Goal: Navigation & Orientation: Find specific page/section

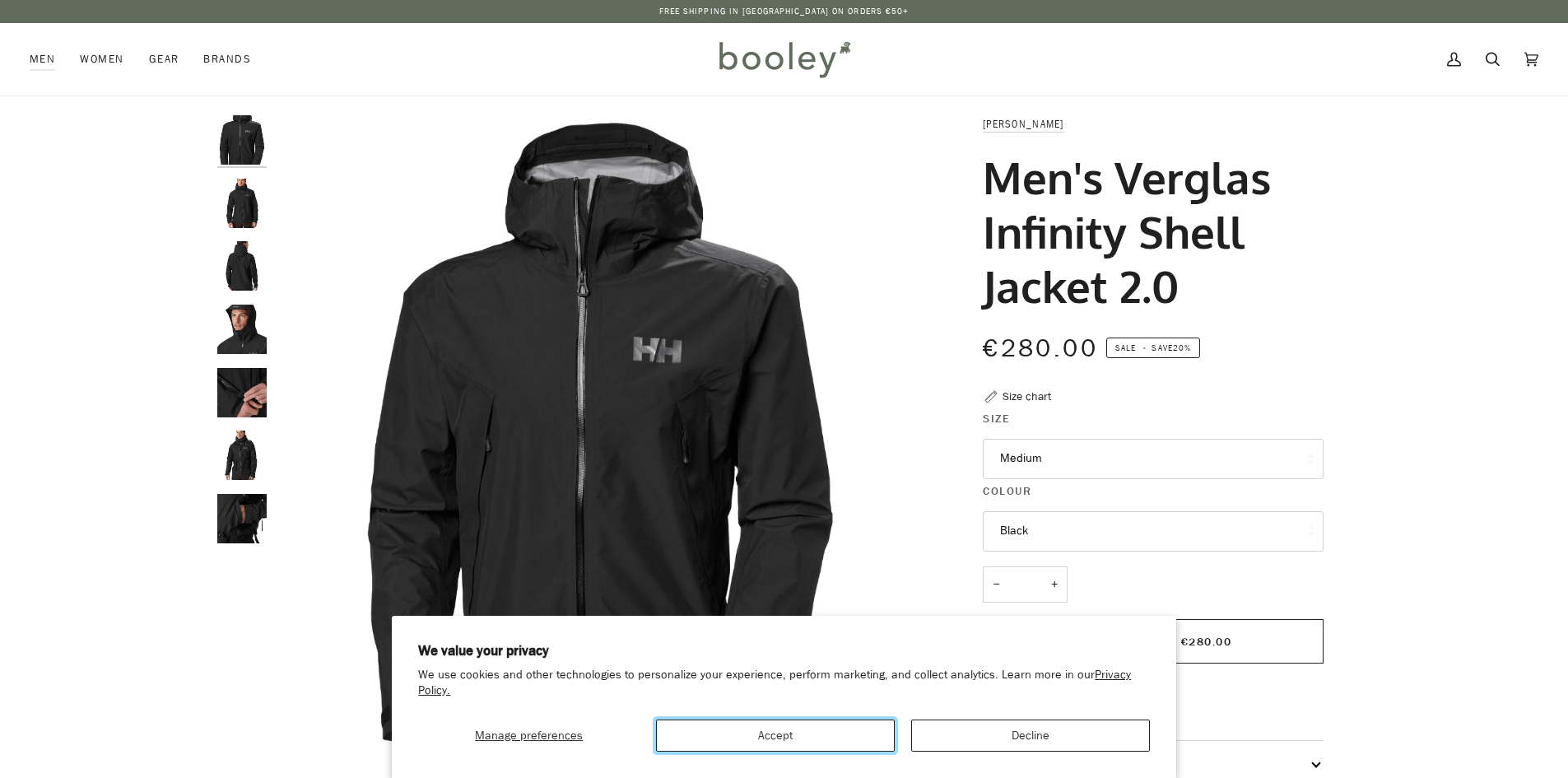
click at [831, 739] on button "Accept" at bounding box center [775, 735] width 238 height 32
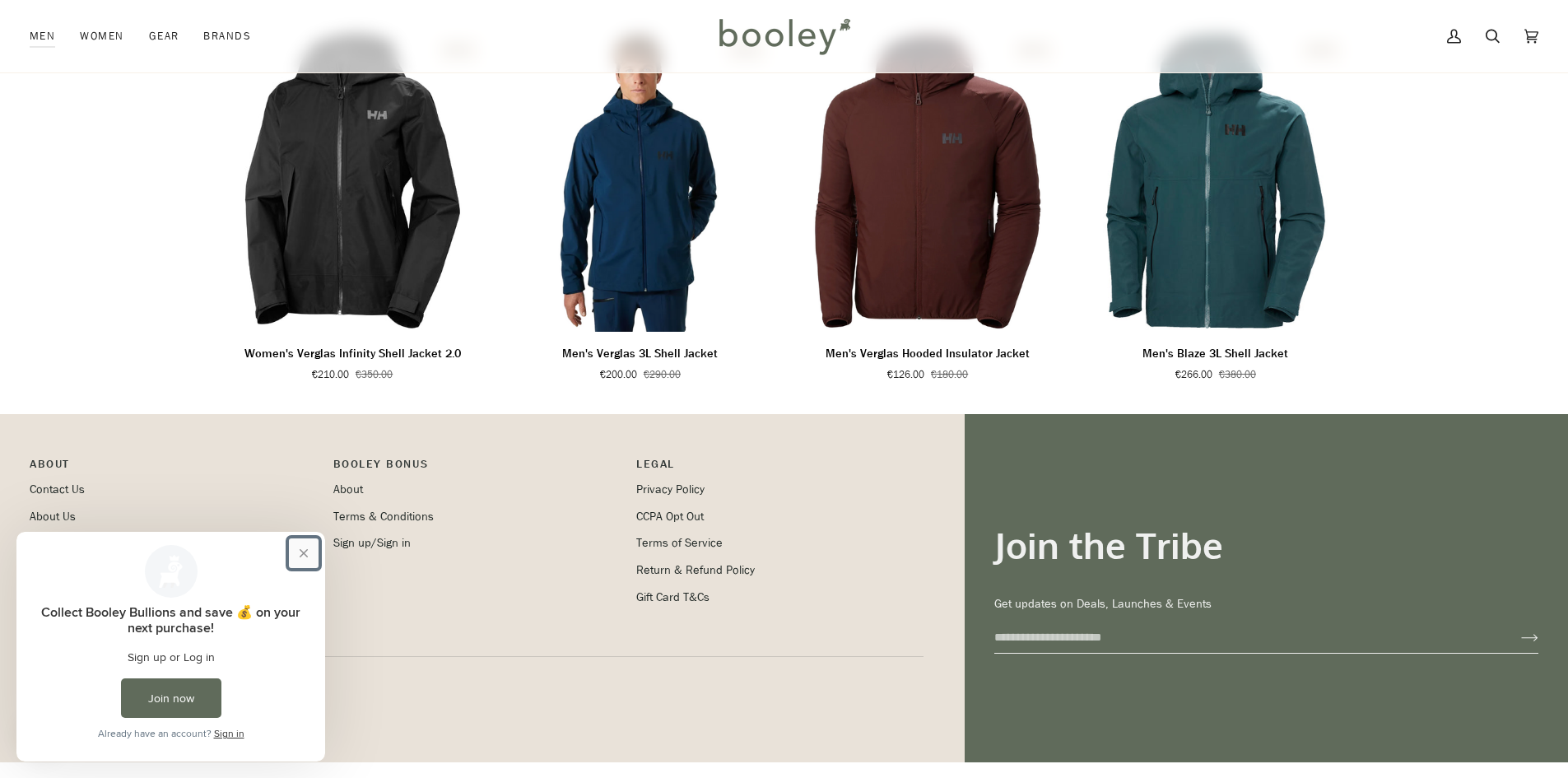
click at [306, 554] on button "Close prompt" at bounding box center [304, 553] width 30 height 30
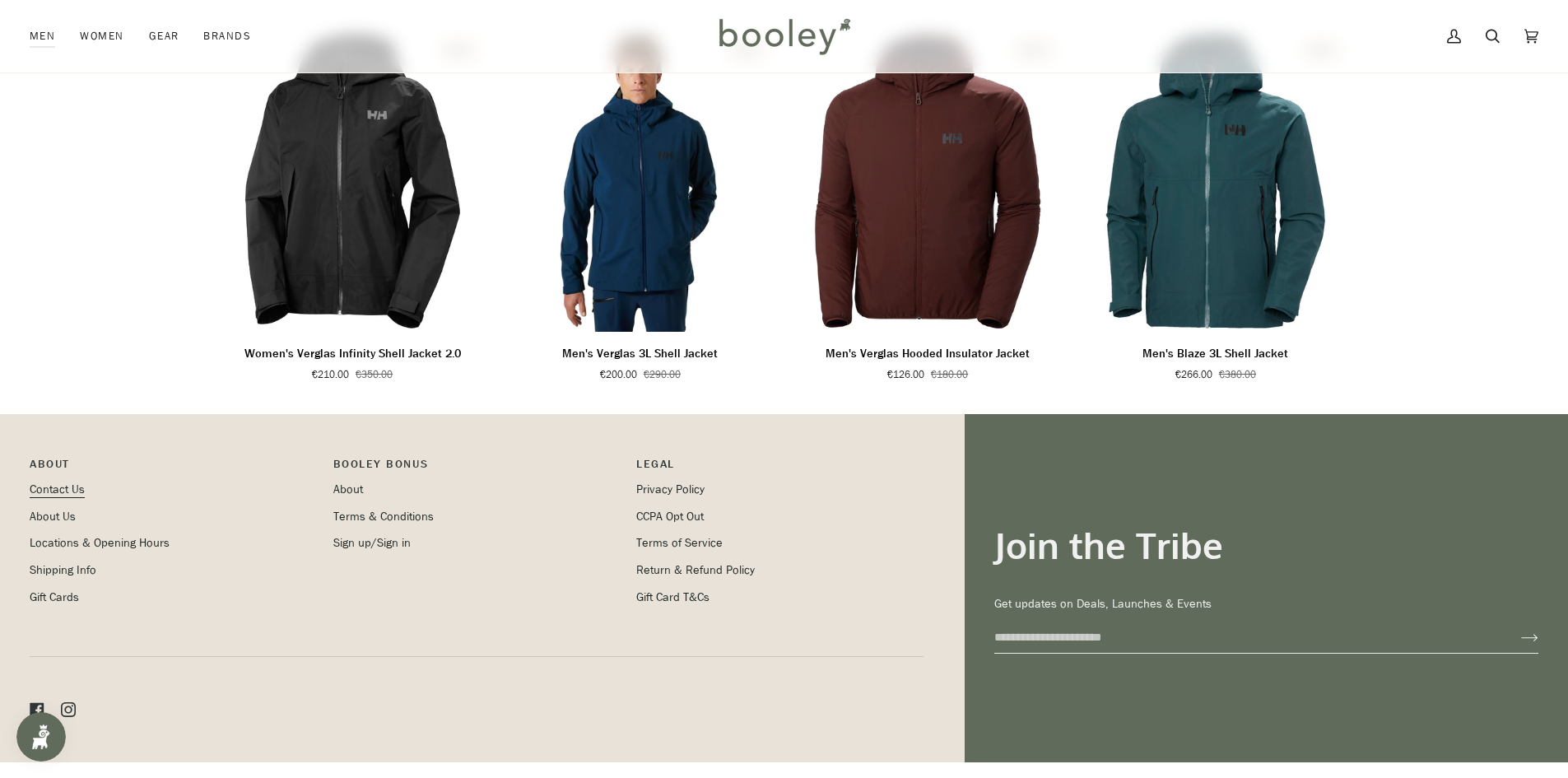
click at [64, 497] on link "Contact Us" at bounding box center [57, 489] width 55 height 15
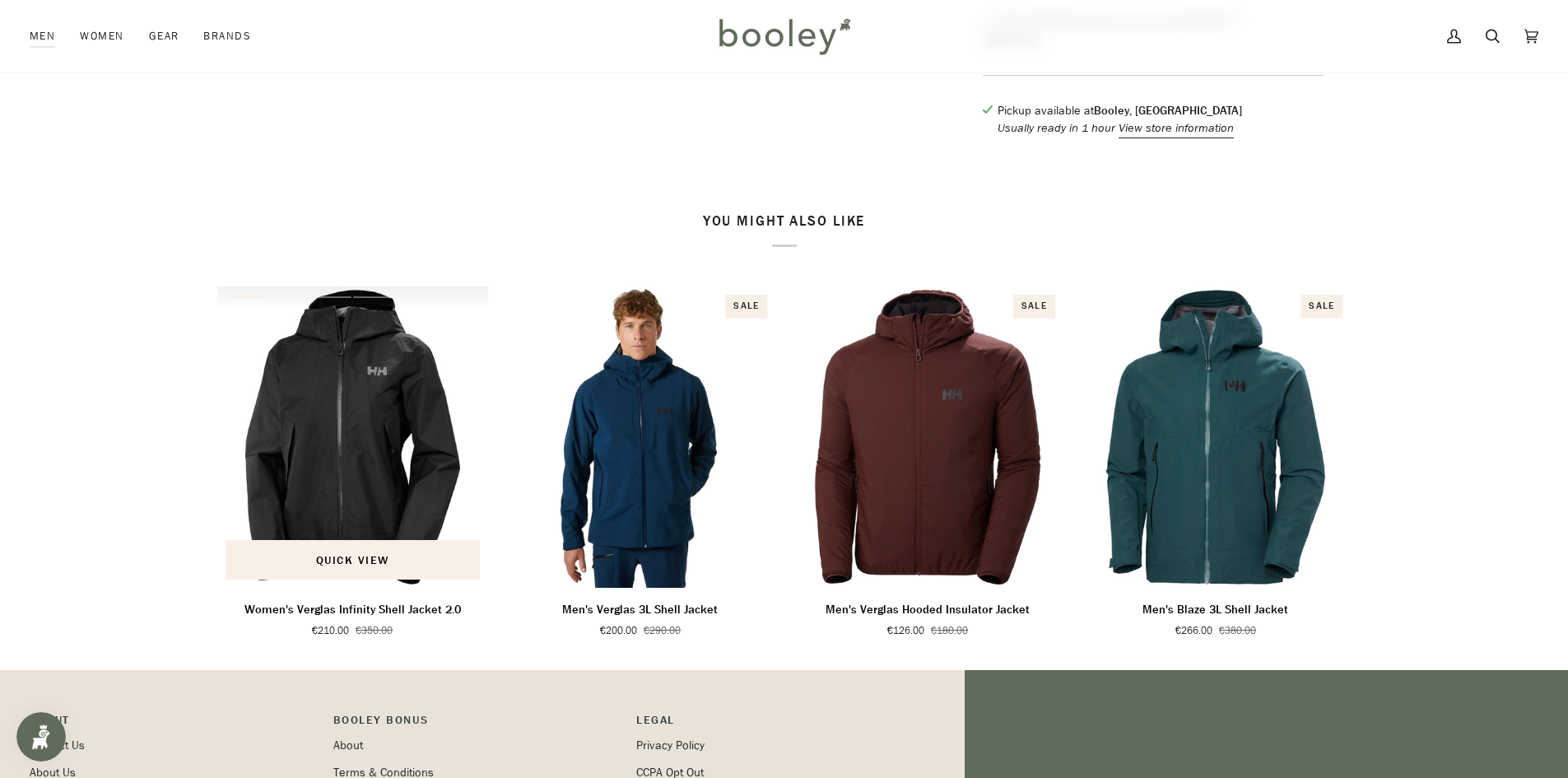
scroll to position [926, 0]
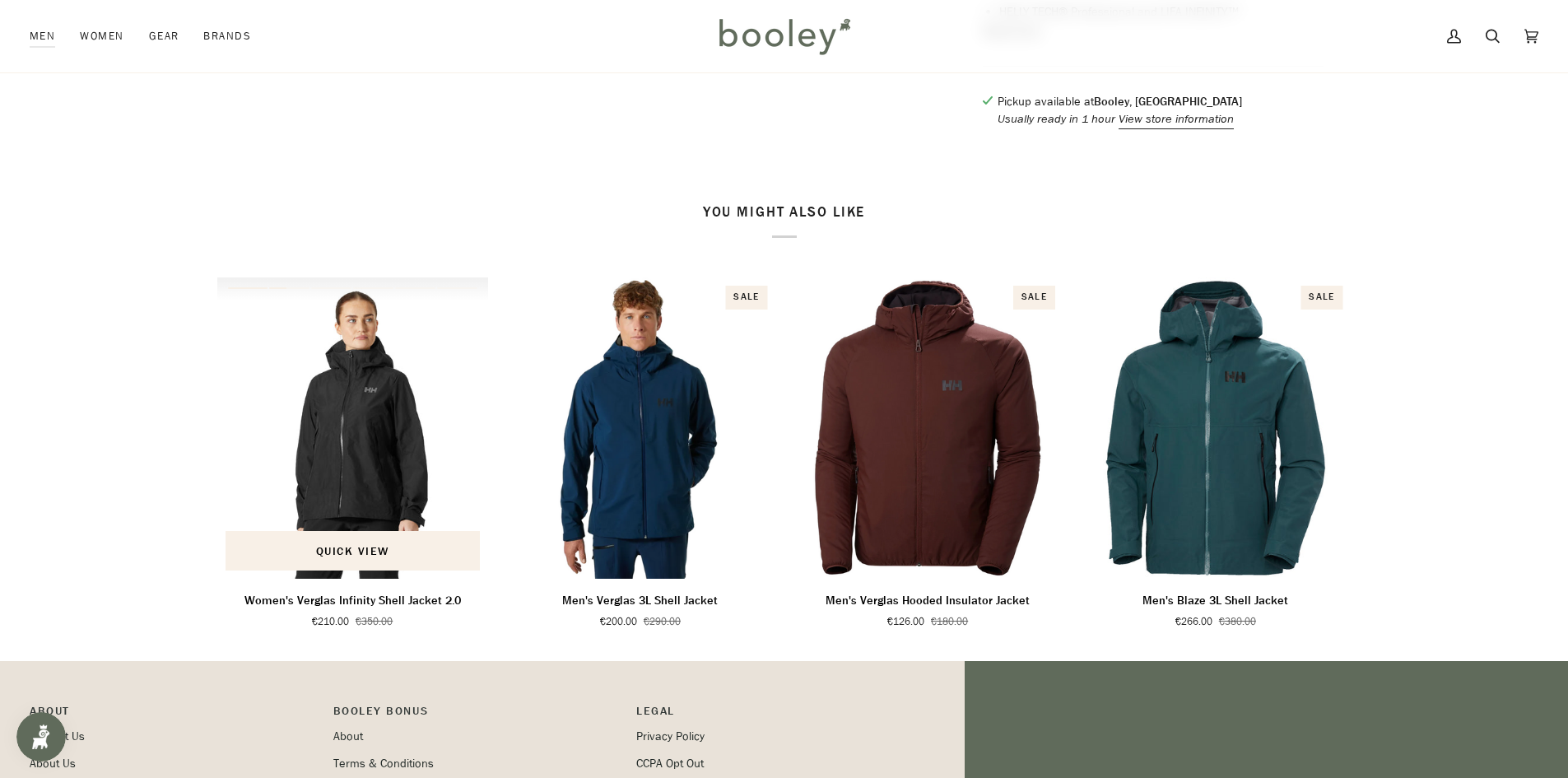
click at [345, 473] on img "Women's Verglas Infinity Shell Jacket 2.0" at bounding box center [353, 428] width 272 height 301
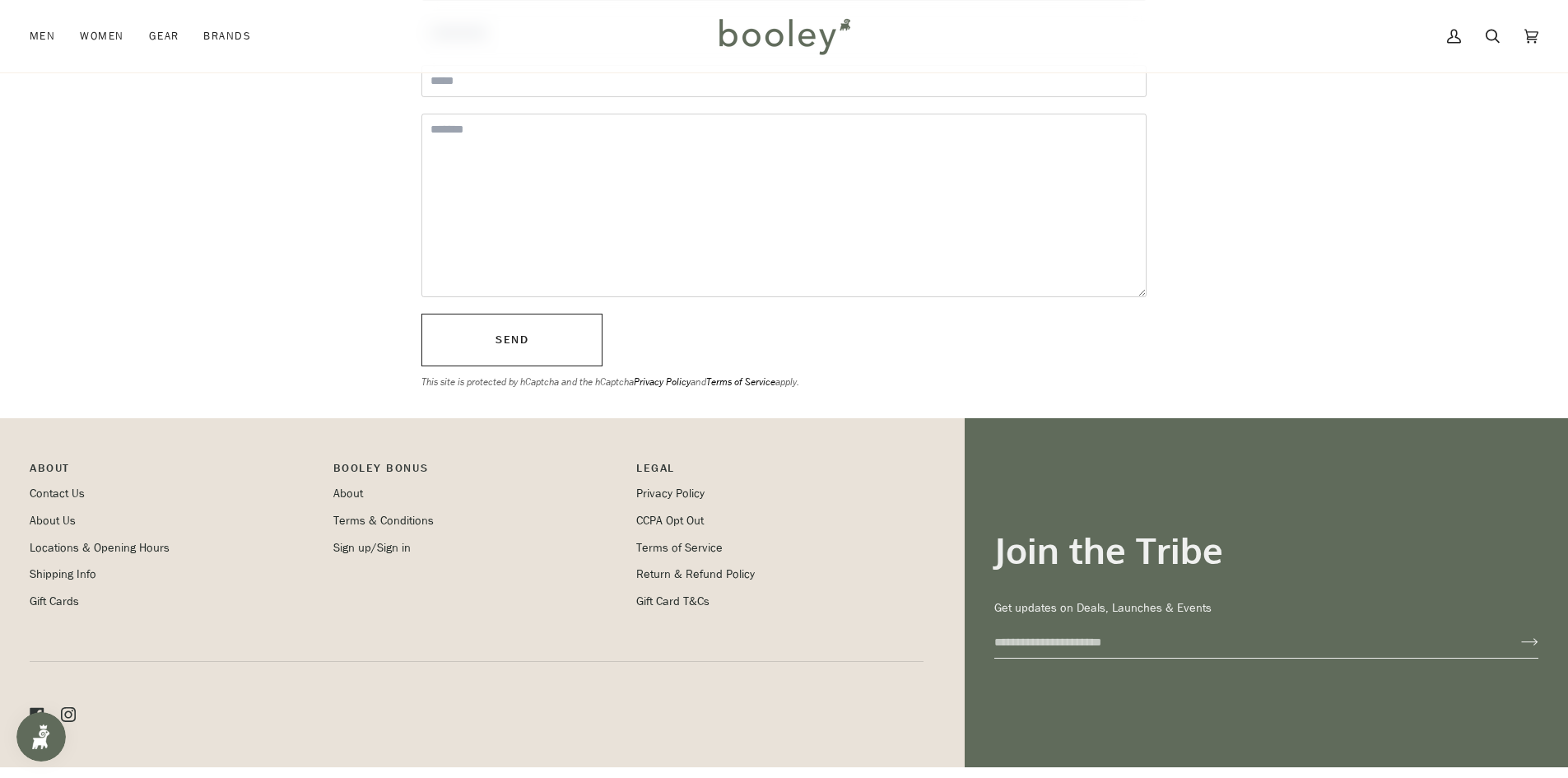
scroll to position [374, 0]
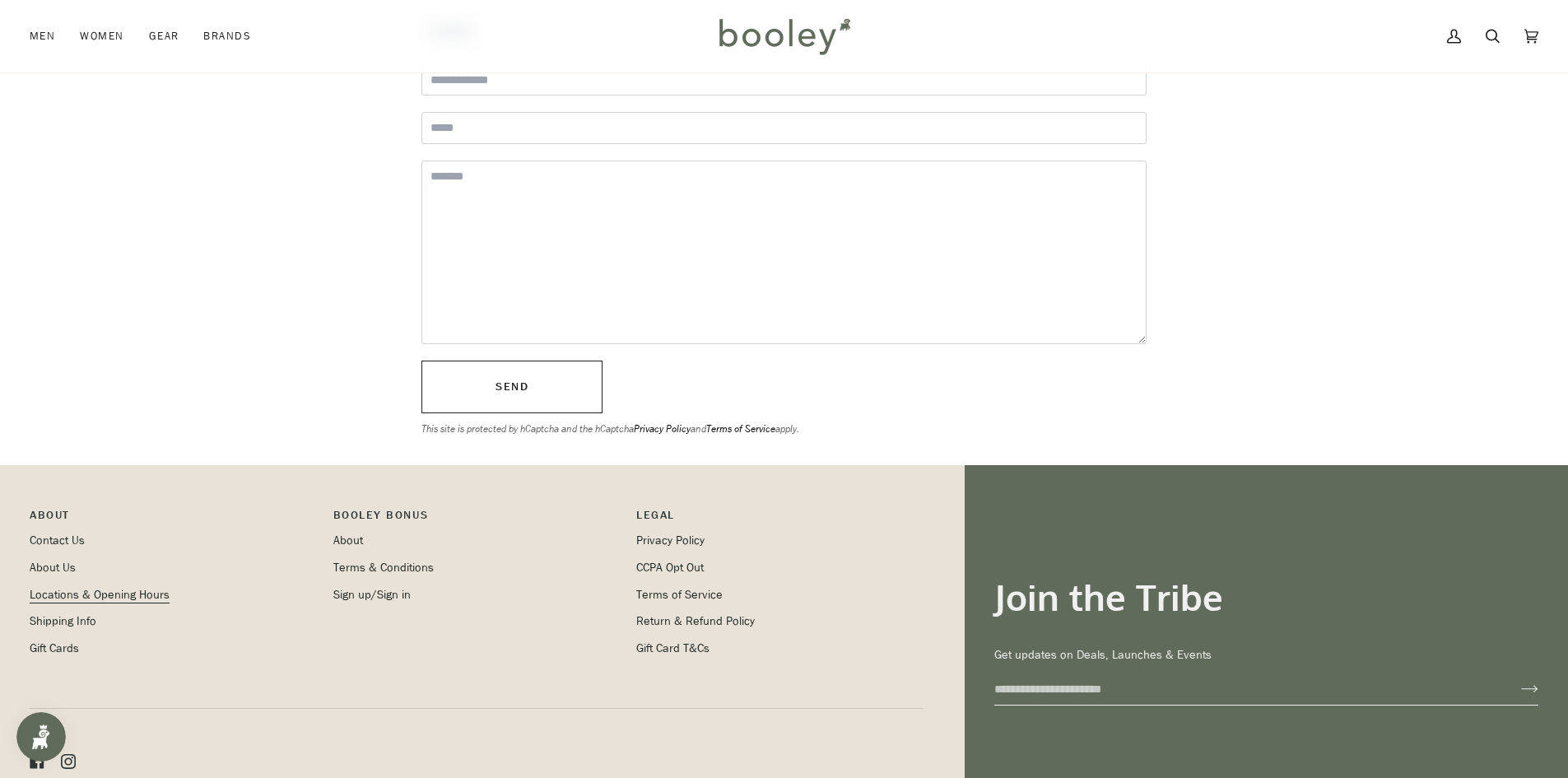
click at [86, 595] on link "Locations & Opening Hours" at bounding box center [100, 594] width 140 height 15
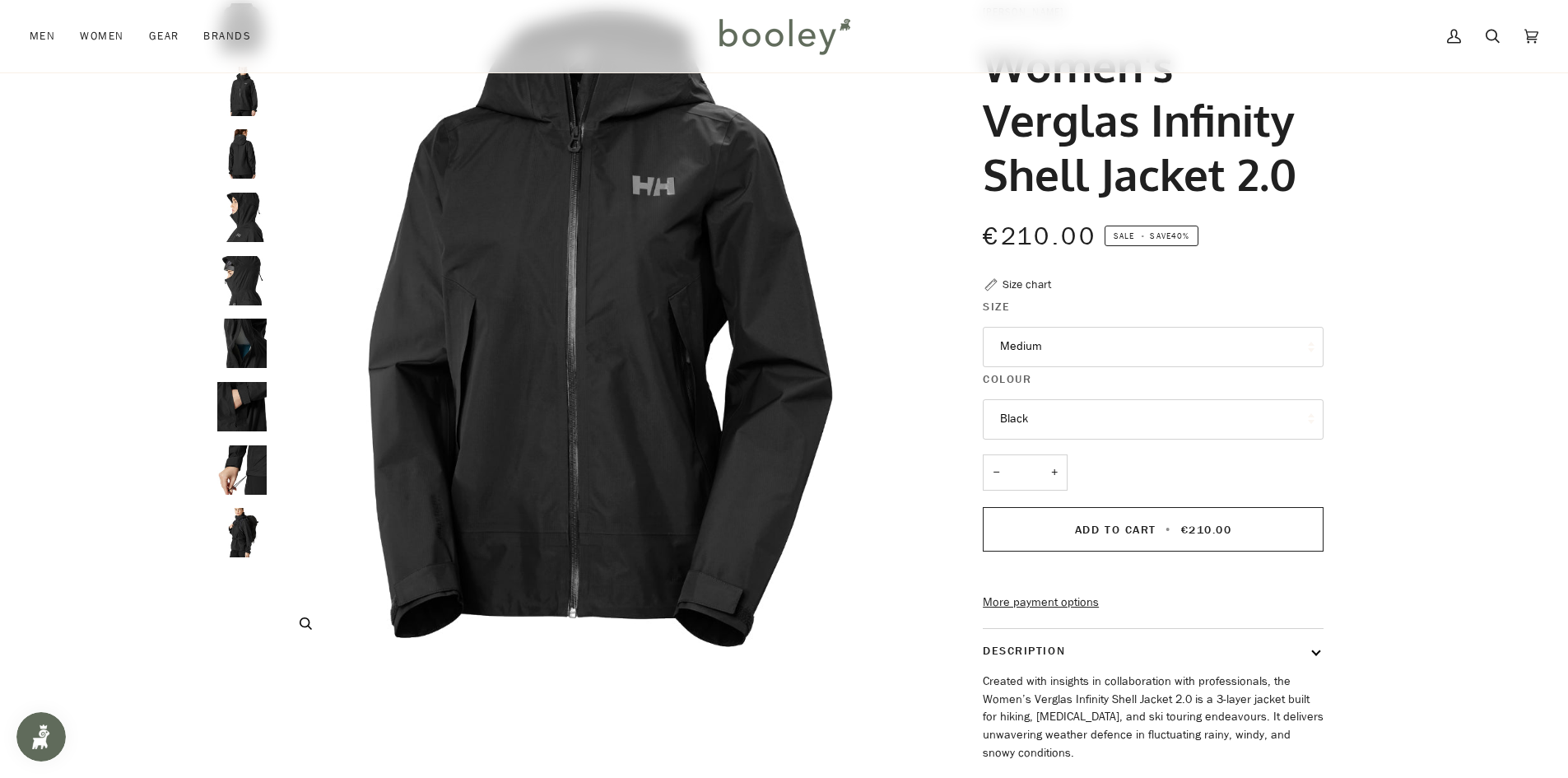
scroll to position [83, 0]
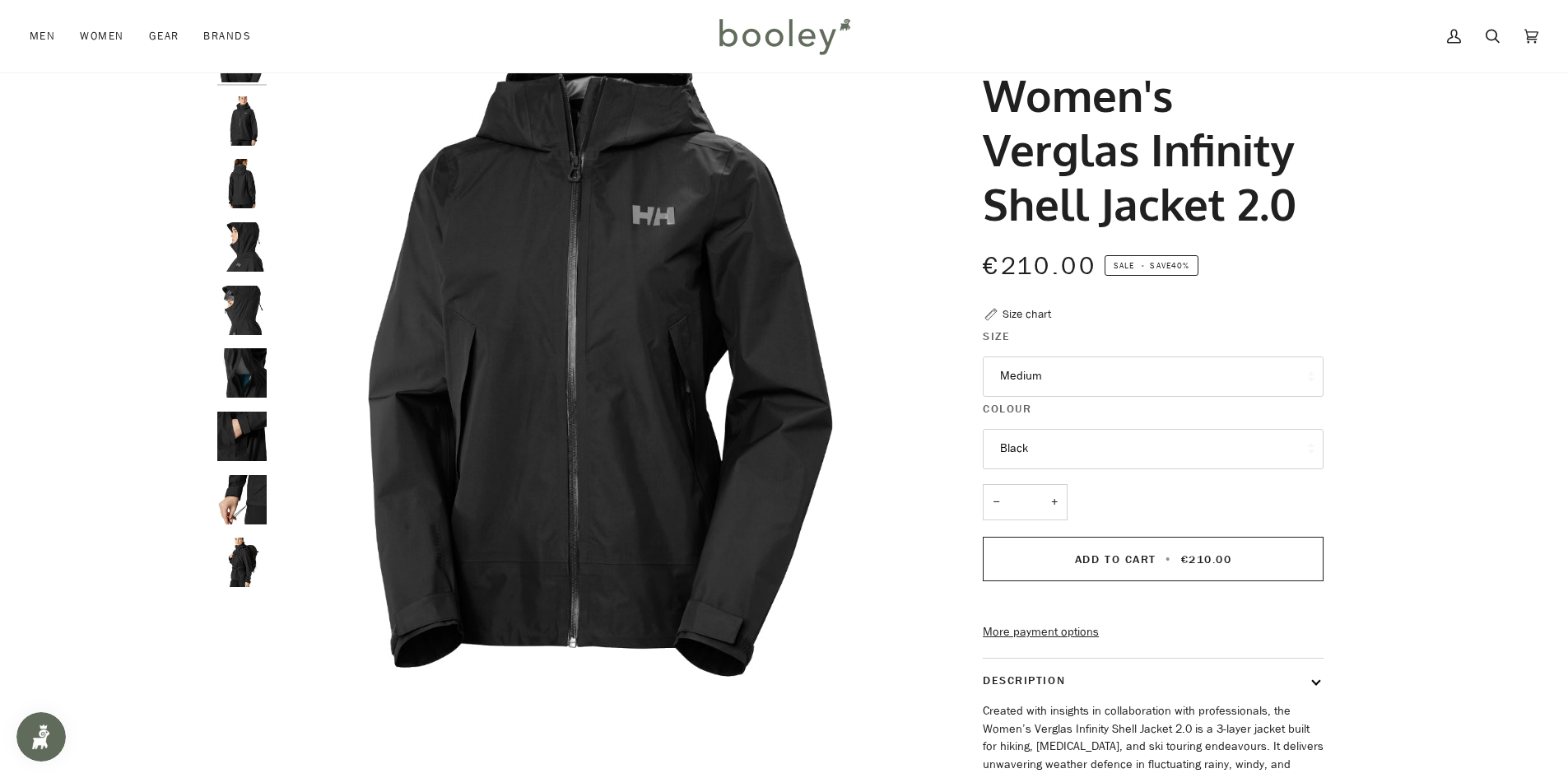
click at [1112, 370] on button "Medium" at bounding box center [1153, 376] width 341 height 40
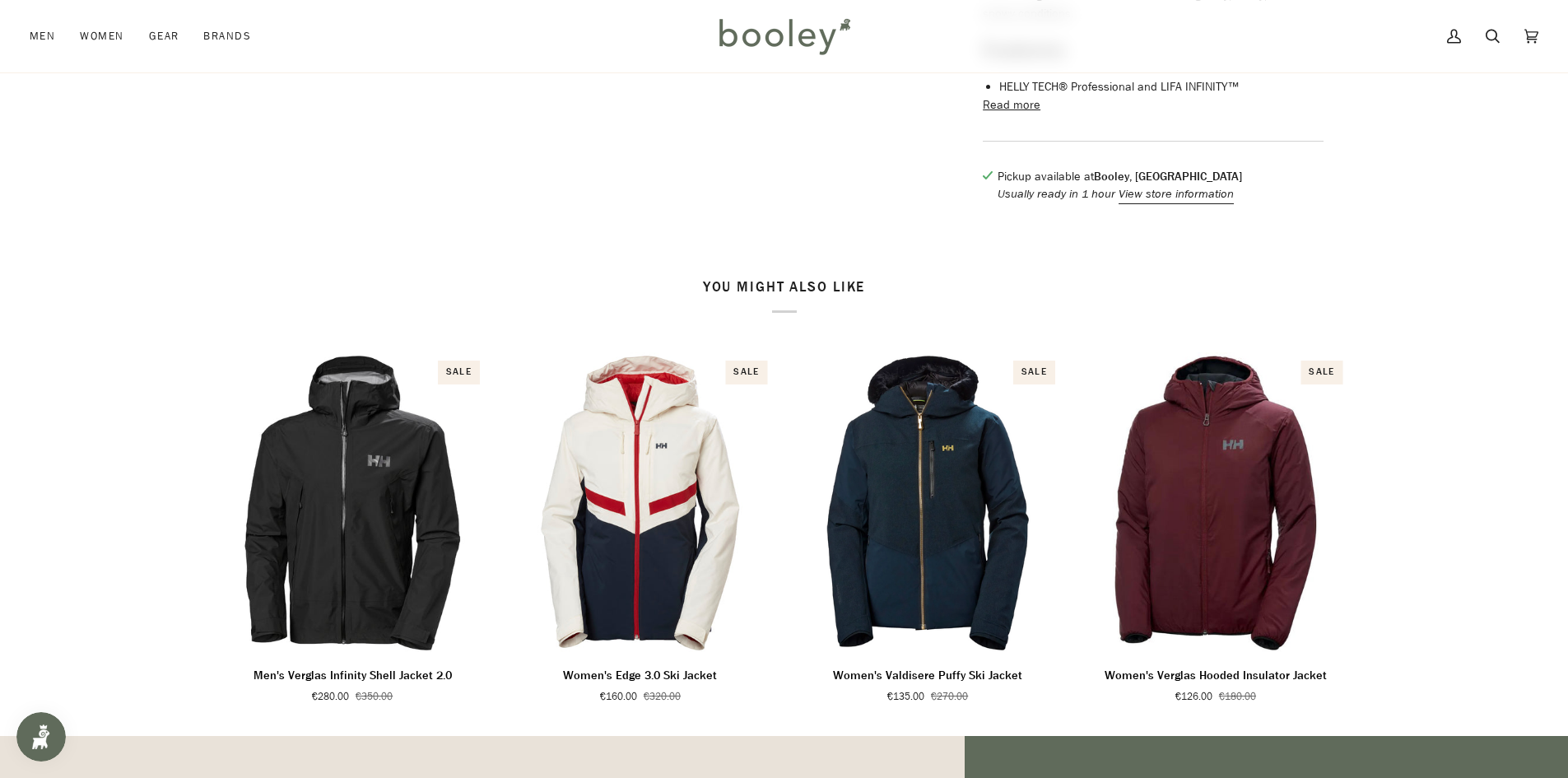
scroll to position [864, 0]
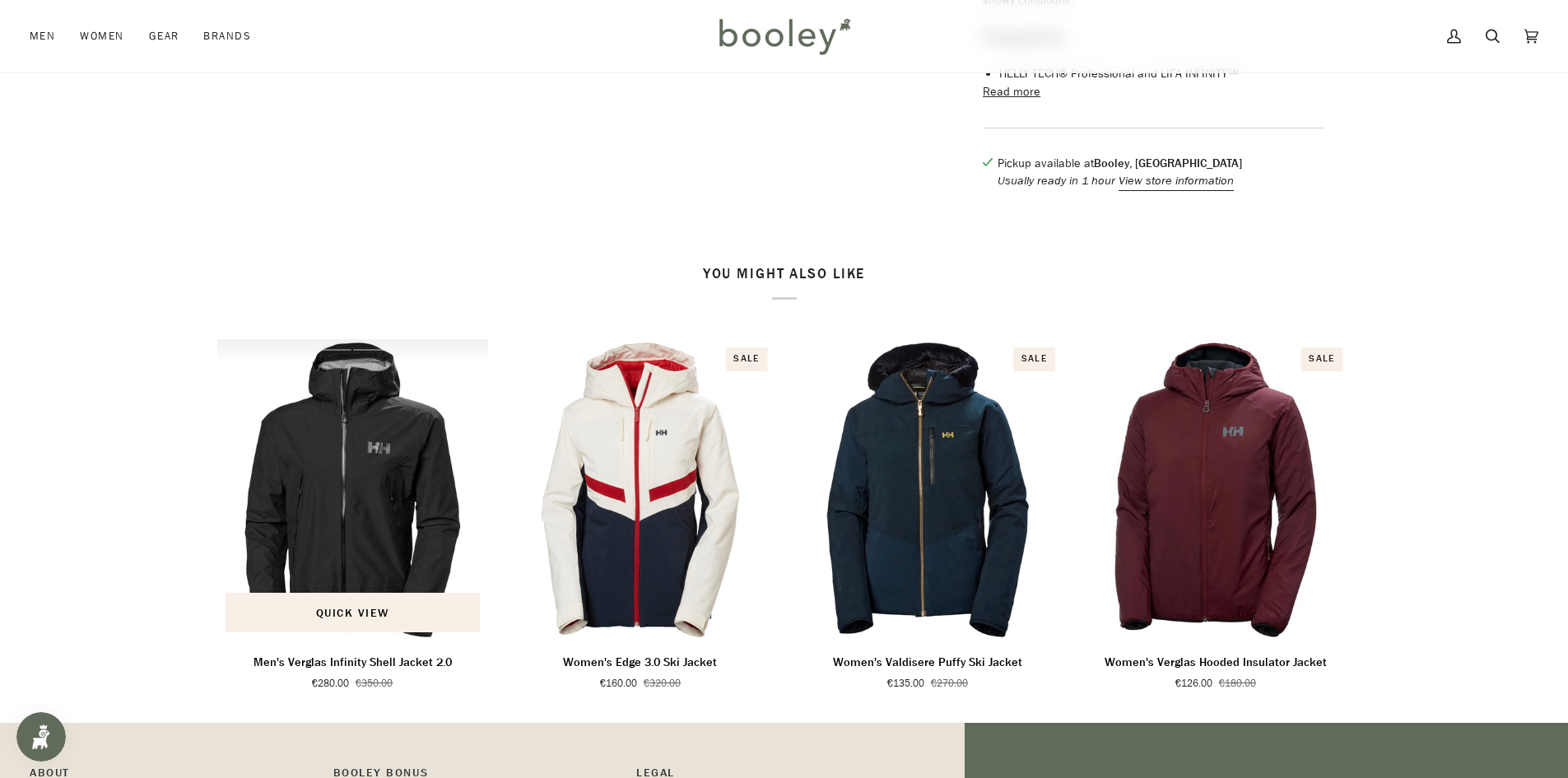
click at [378, 540] on img "Men's Verglas Infinity Shell Jacket 2.0" at bounding box center [353, 490] width 272 height 301
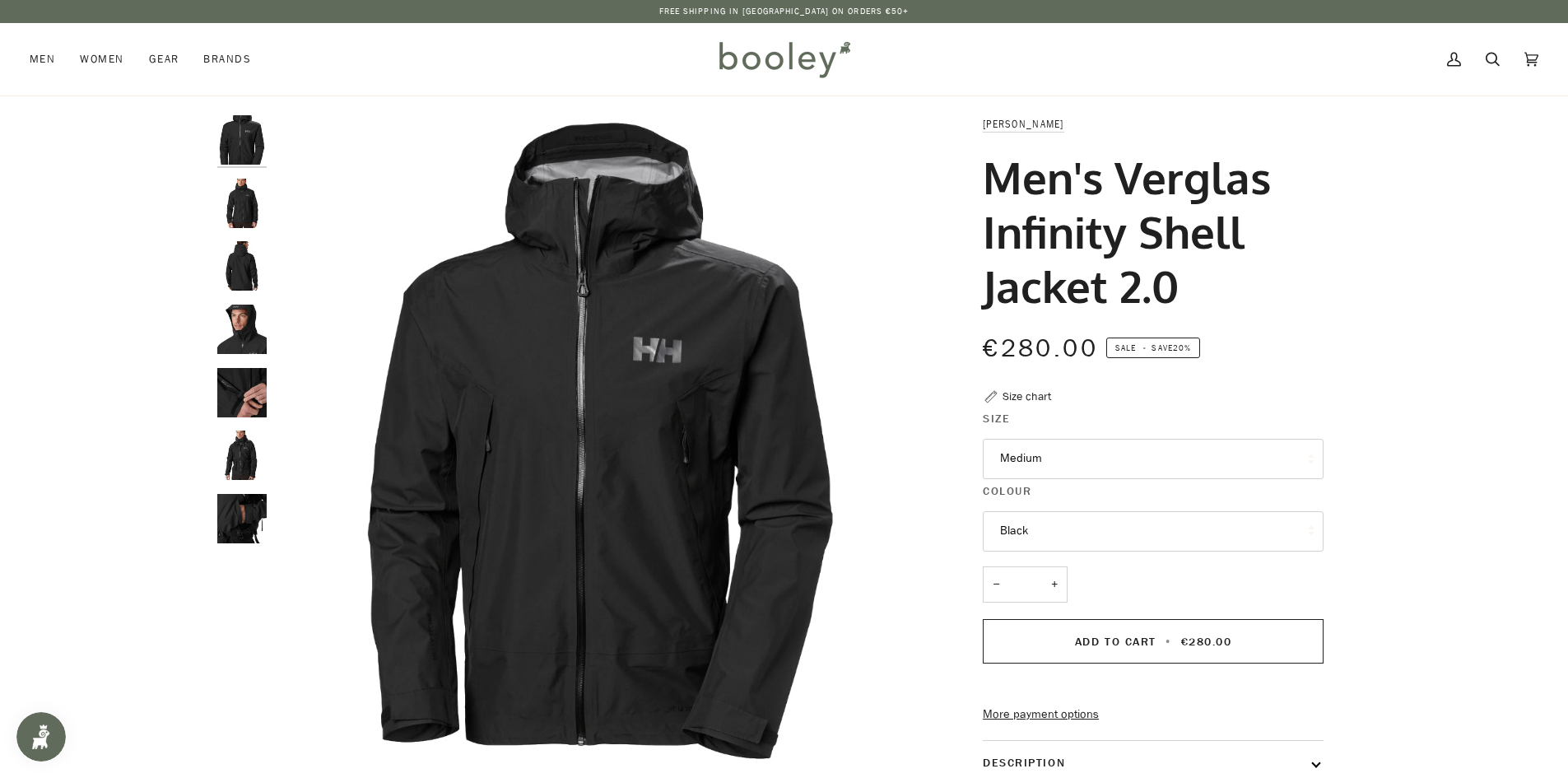
click at [1227, 442] on button "Medium" at bounding box center [1153, 459] width 341 height 40
click at [1226, 445] on button "Medium" at bounding box center [1153, 459] width 341 height 40
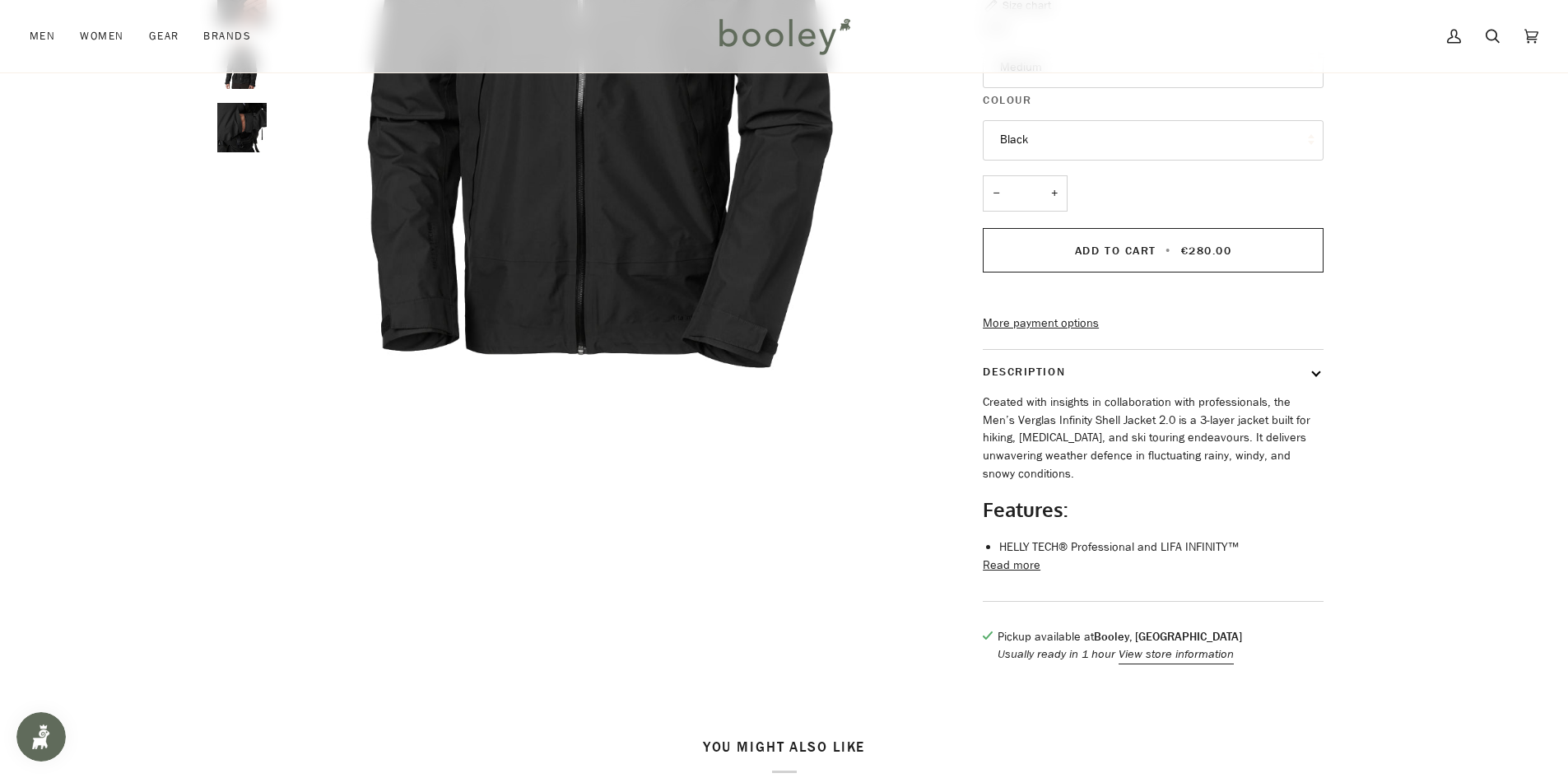
scroll to position [41, 0]
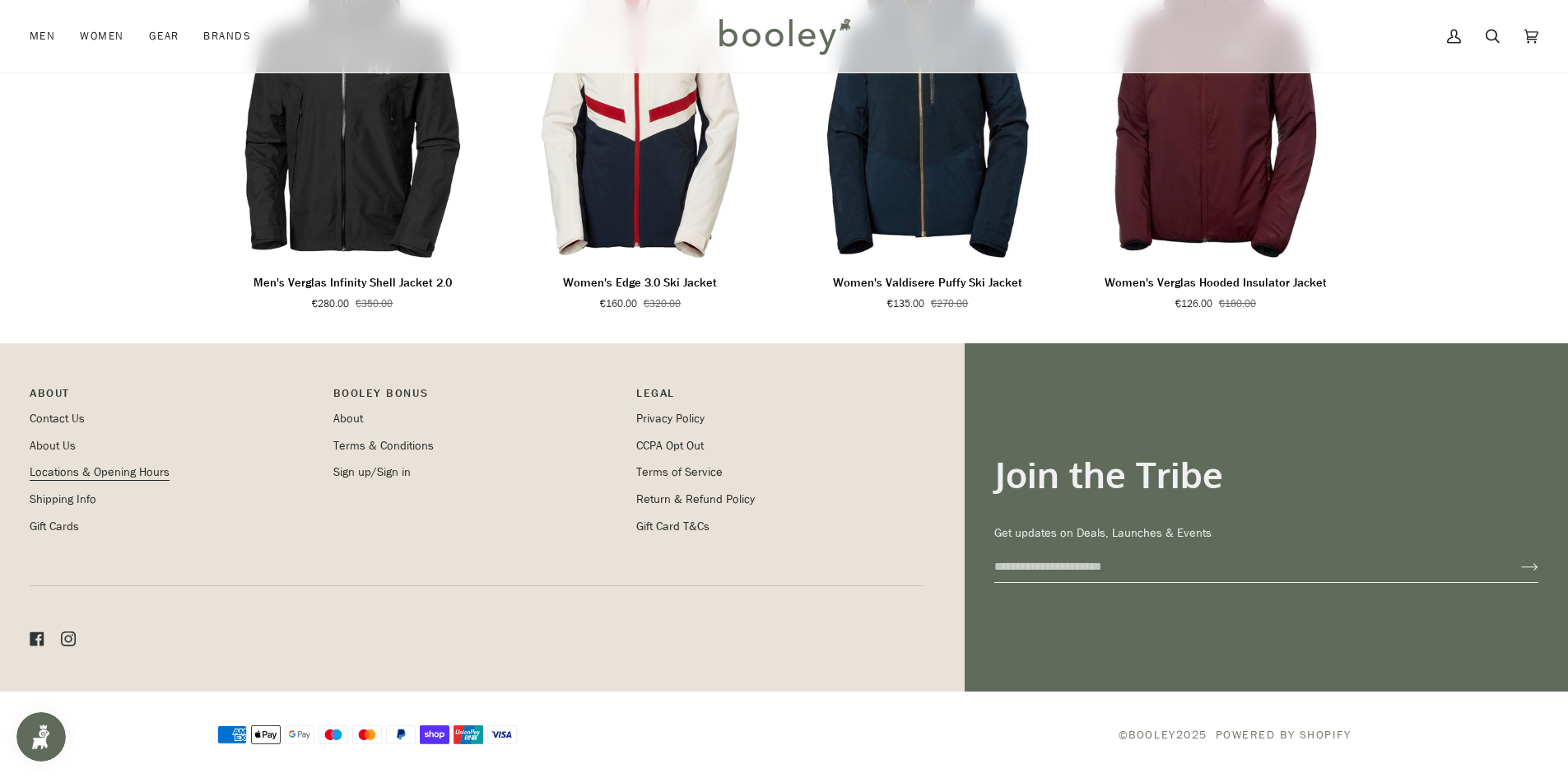
click at [53, 472] on link "Locations & Opening Hours" at bounding box center [100, 472] width 140 height 15
